Goal: Task Accomplishment & Management: Use online tool/utility

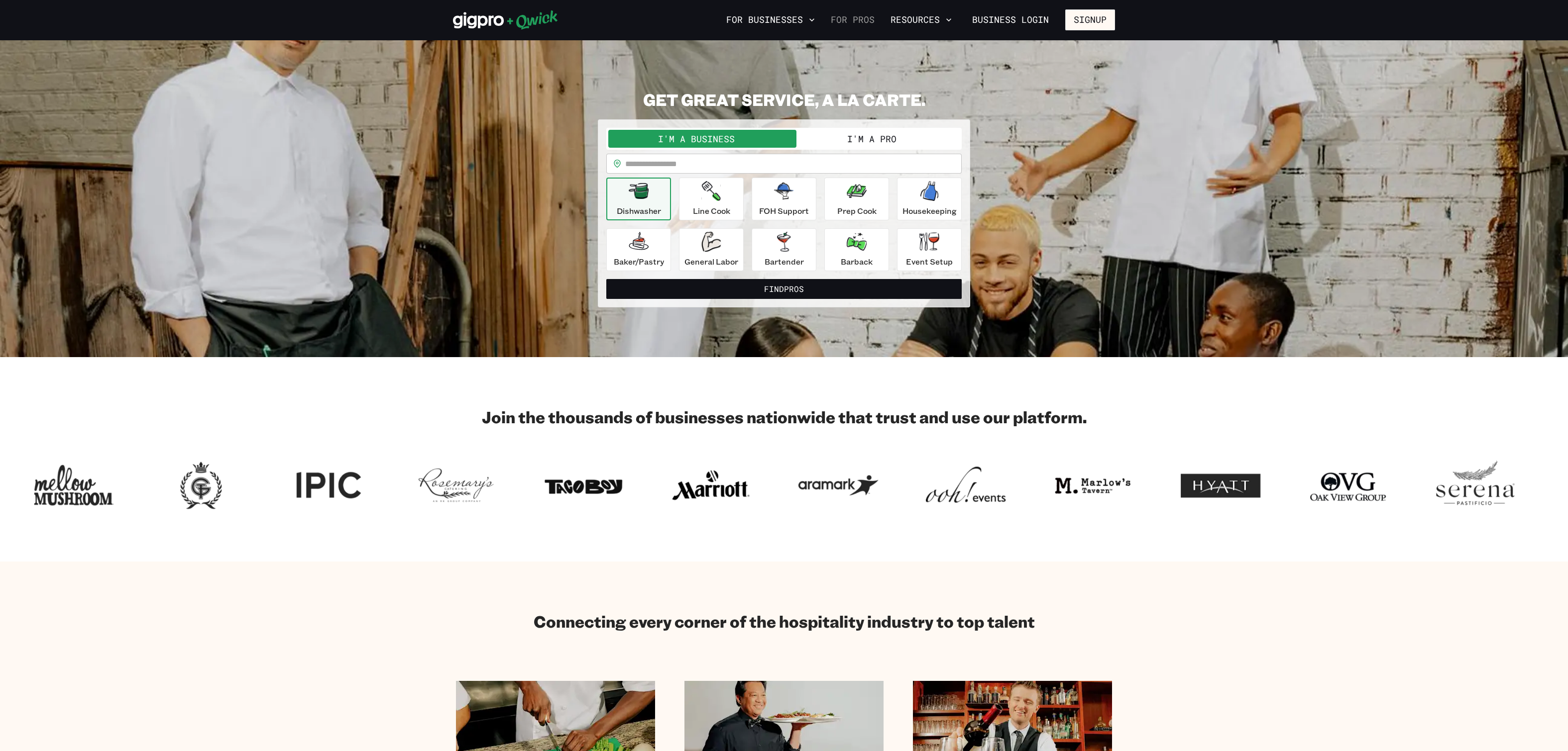
click at [827, 20] on link "For Pros" at bounding box center [853, 20] width 52 height 17
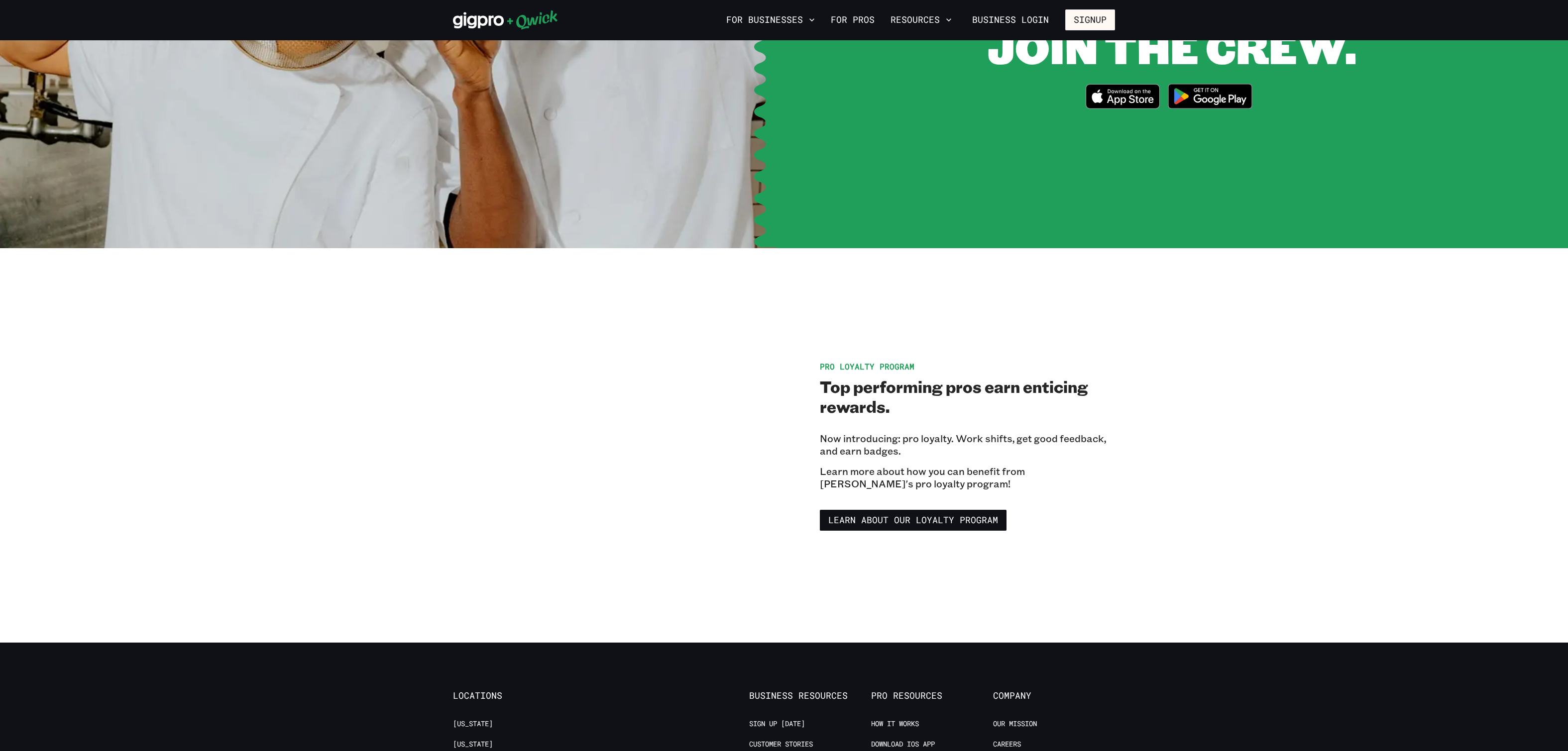
scroll to position [1243, 0]
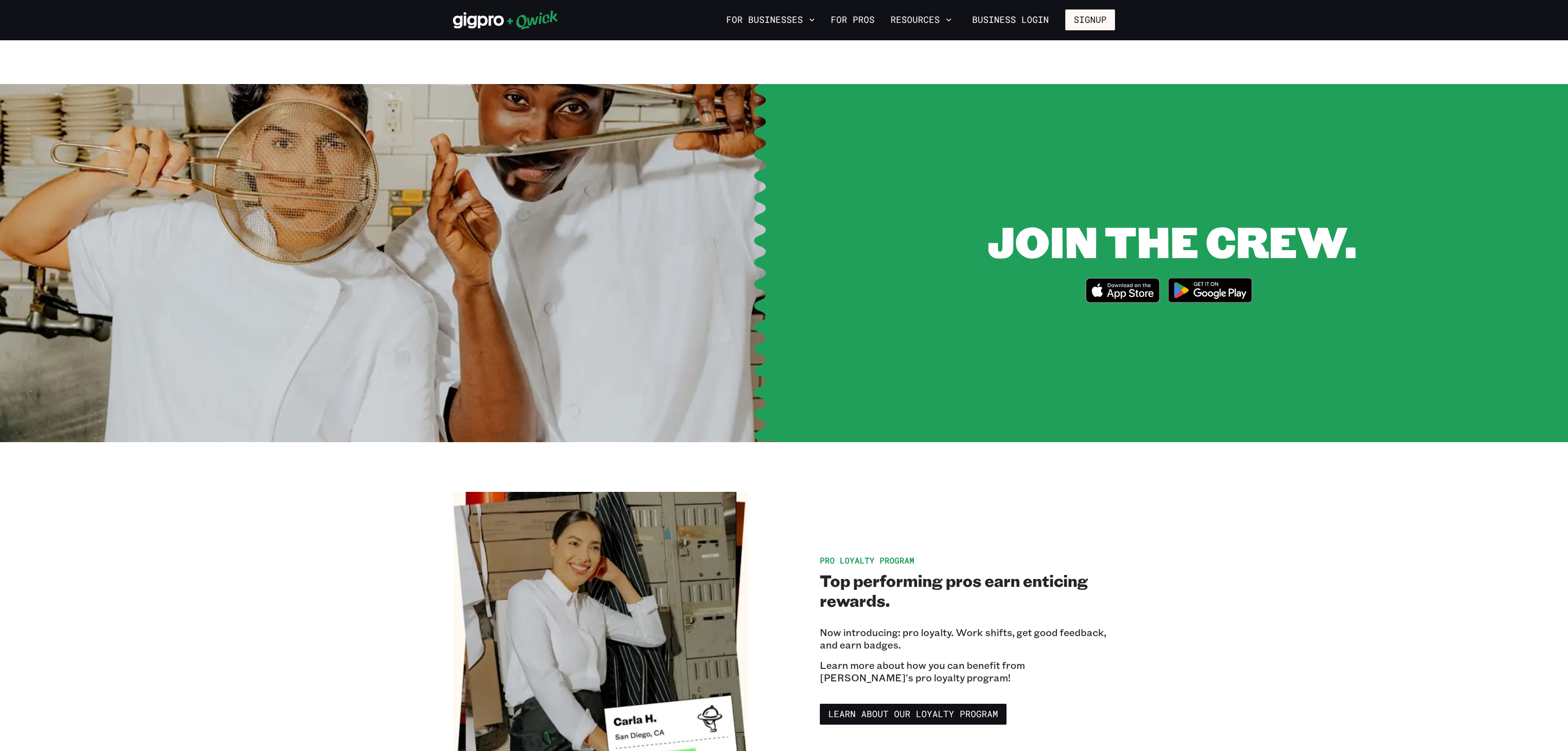
click at [1207, 309] on img at bounding box center [1209, 290] width 96 height 38
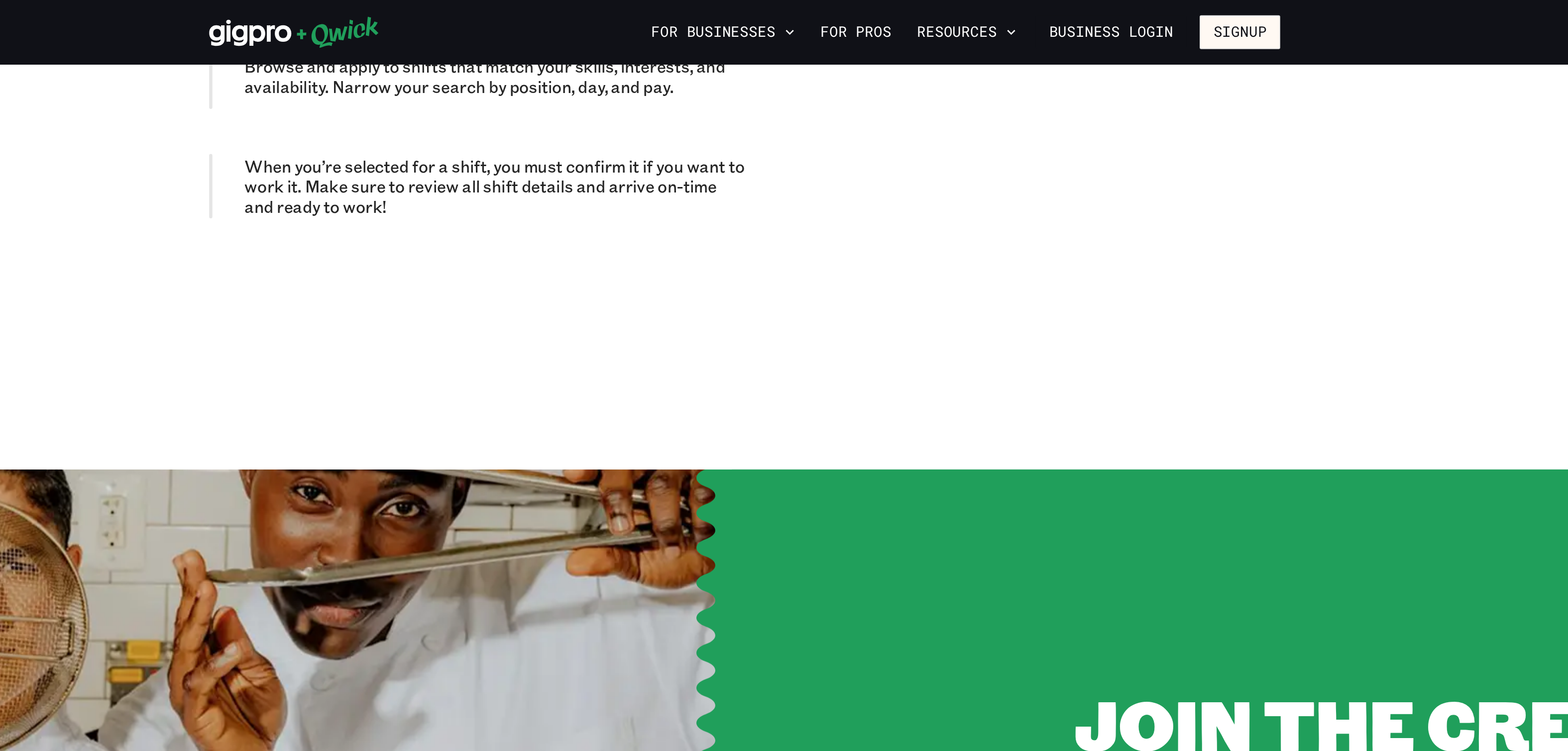
scroll to position [1000, 0]
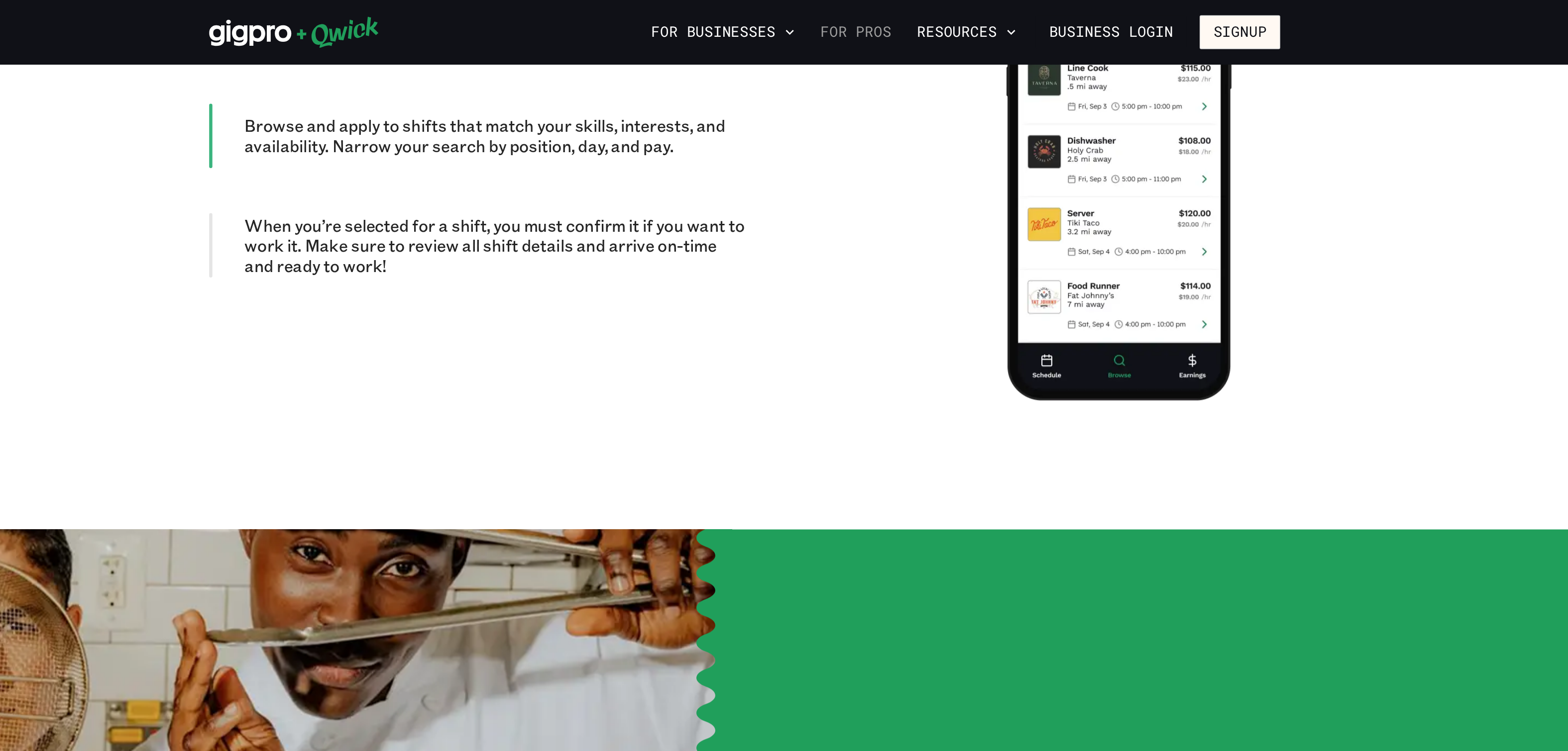
click at [827, 20] on link "For Pros" at bounding box center [853, 20] width 52 height 17
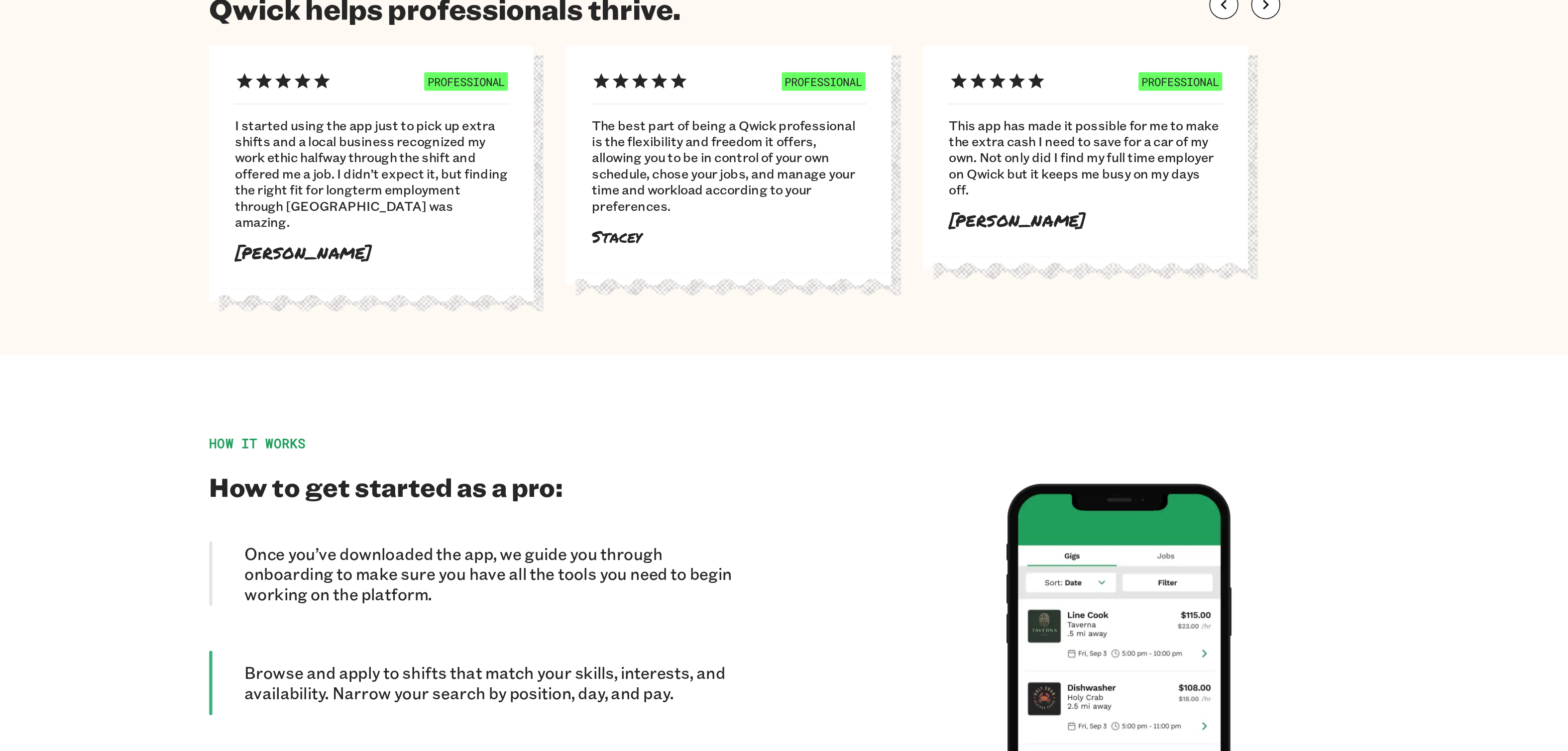
scroll to position [384, 0]
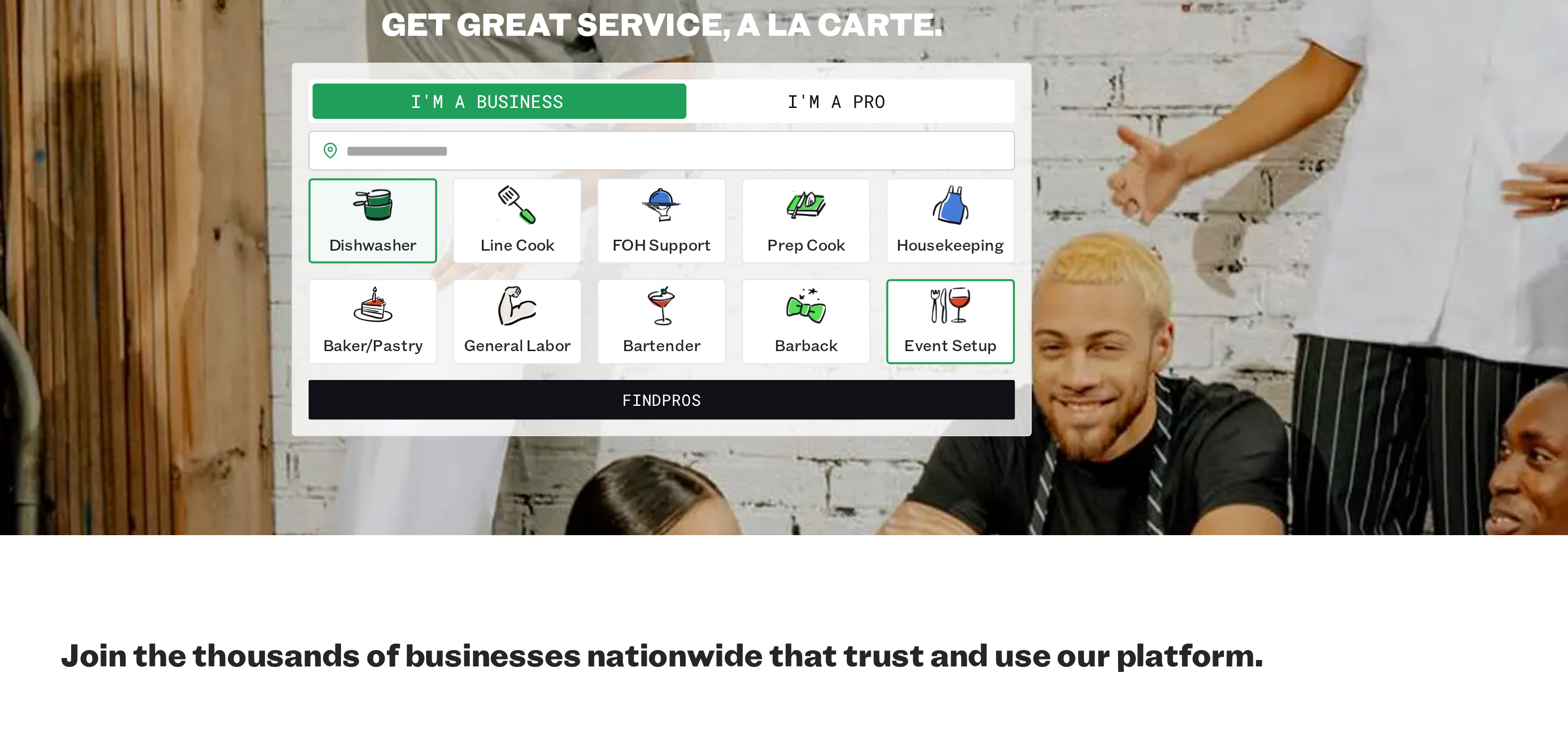
click at [927, 265] on div "Event Setup" at bounding box center [929, 246] width 47 height 36
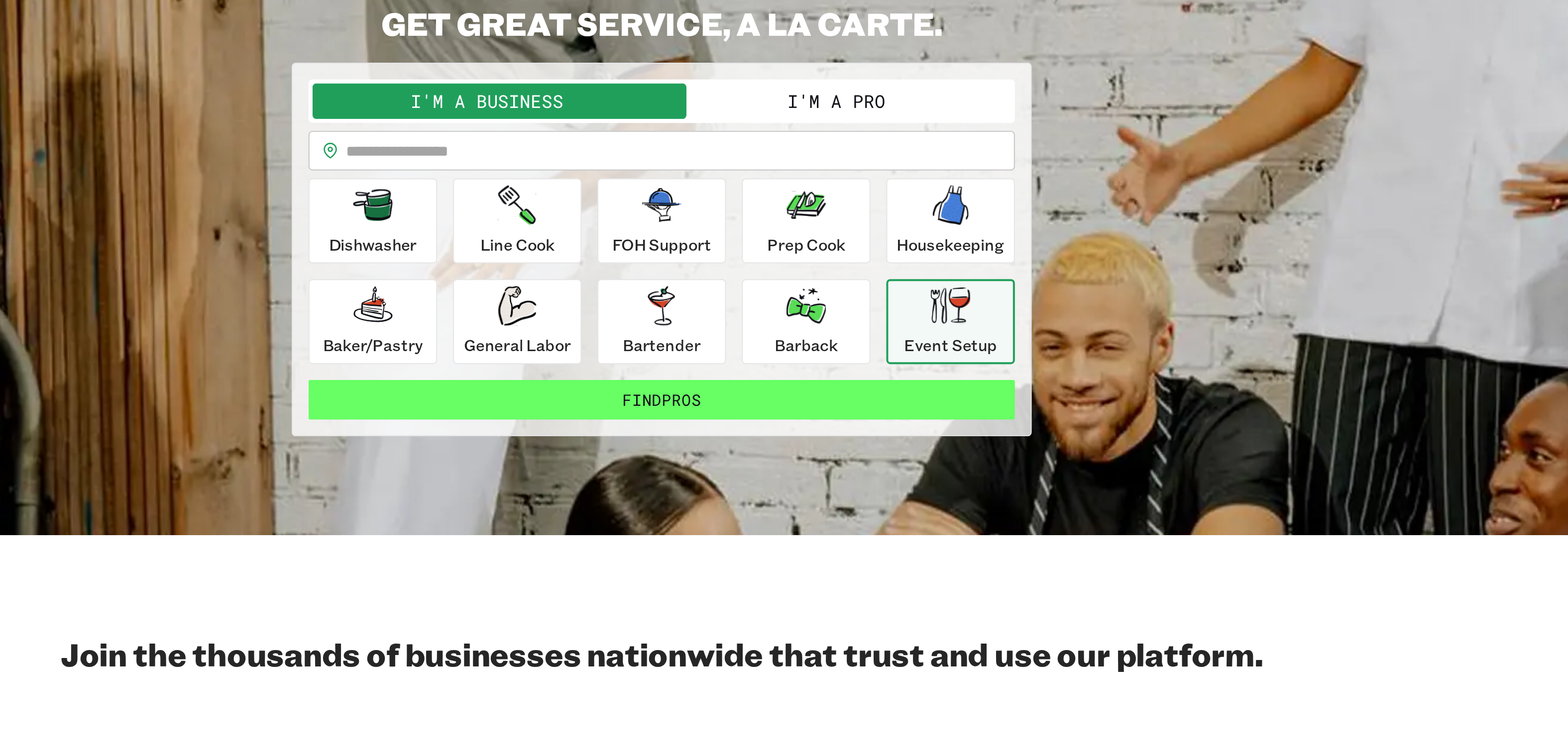
click at [780, 296] on button "Find Pros" at bounding box center [784, 286] width 356 height 20
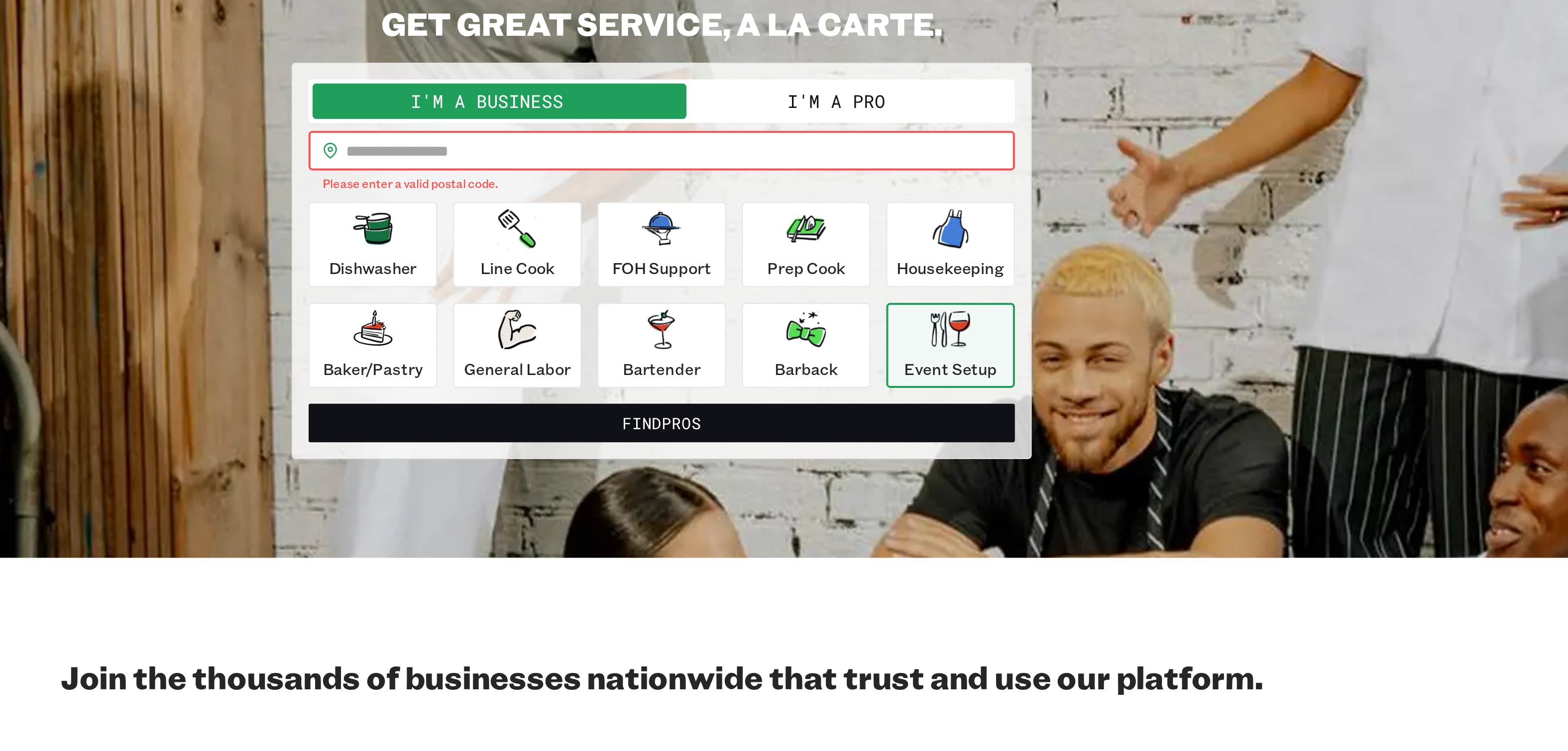
click at [651, 167] on input "text" at bounding box center [793, 161] width 336 height 20
type input "*****"
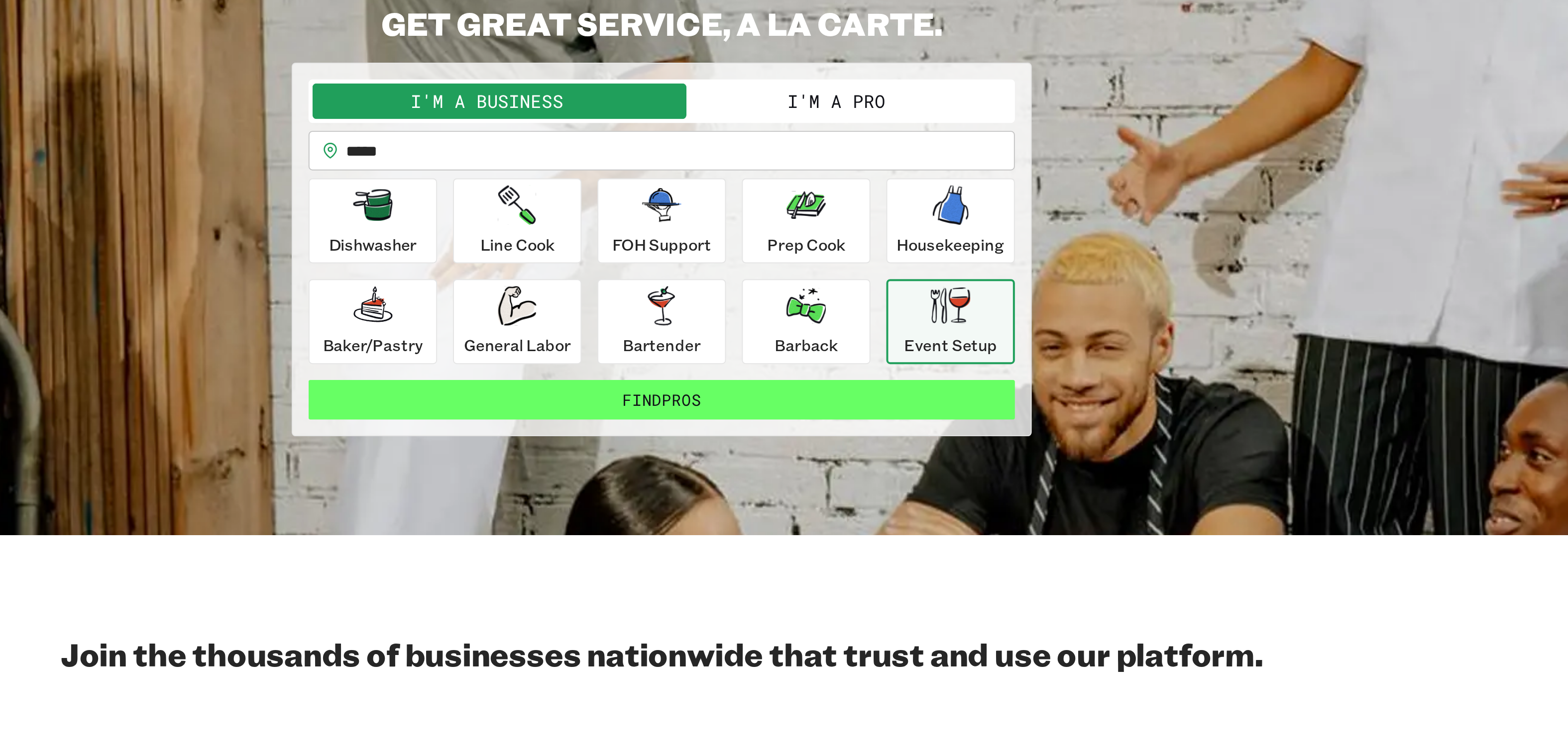
click at [789, 296] on button "Find Pros" at bounding box center [784, 286] width 356 height 20
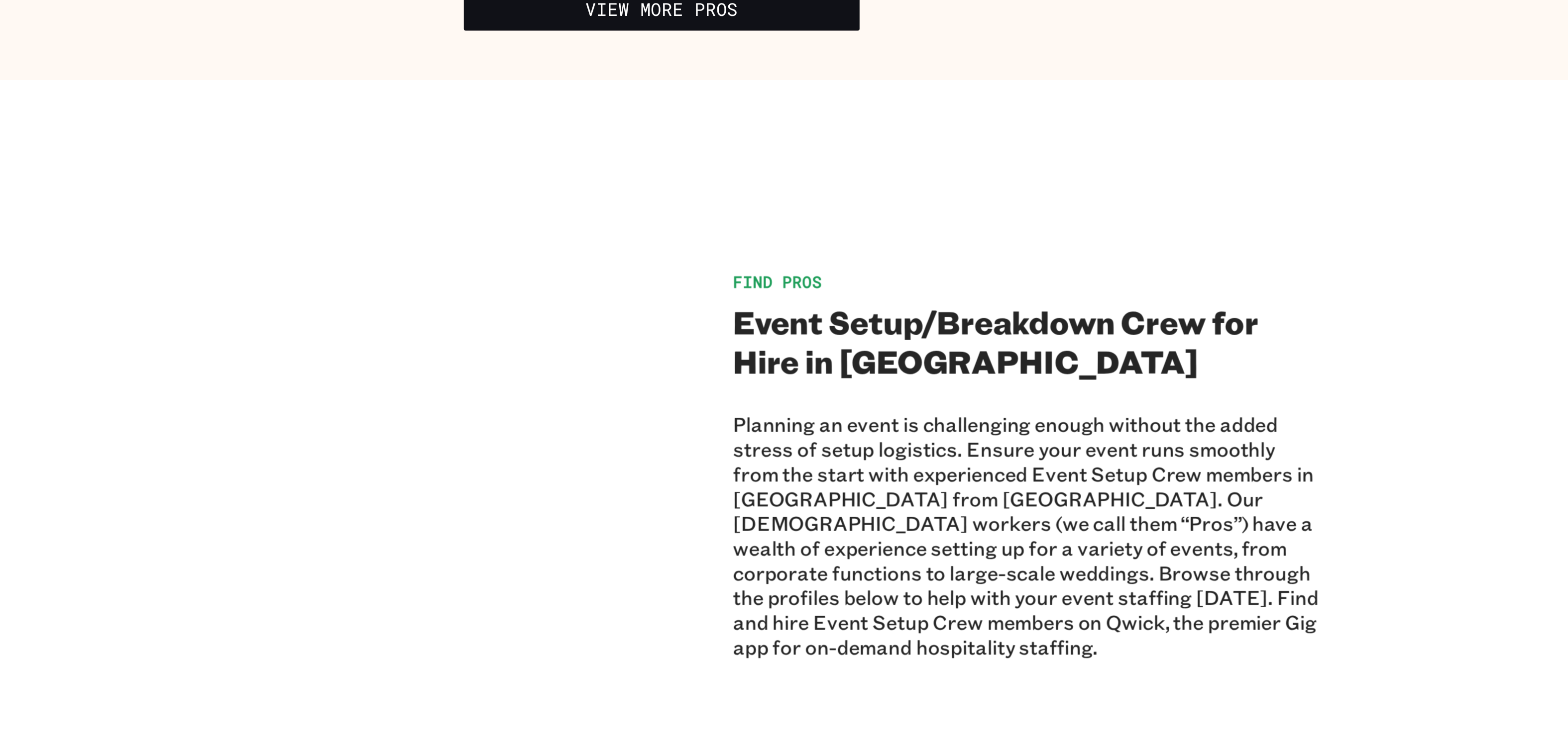
scroll to position [368, 0]
